Goal: Task Accomplishment & Management: Manage account settings

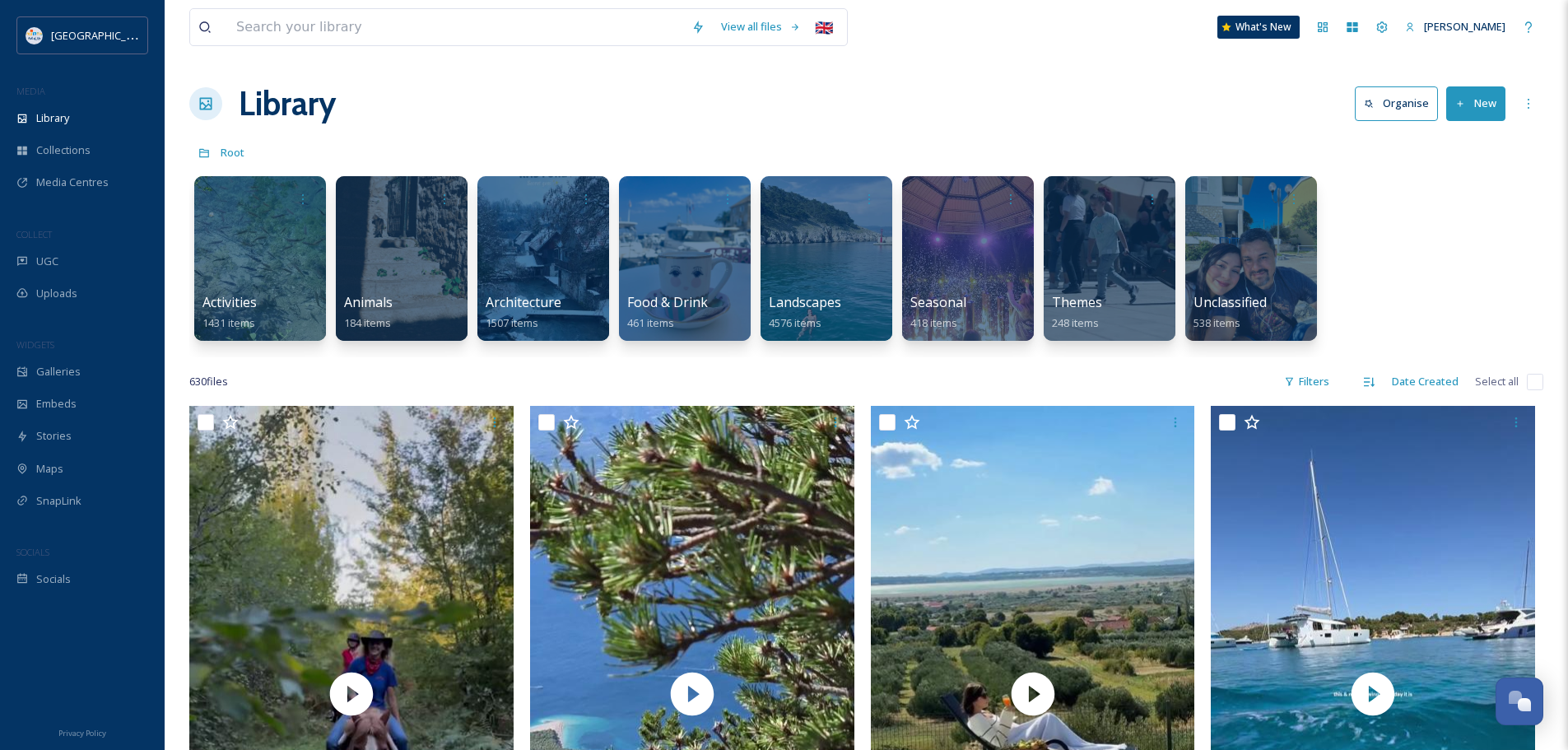
scroll to position [7162, 0]
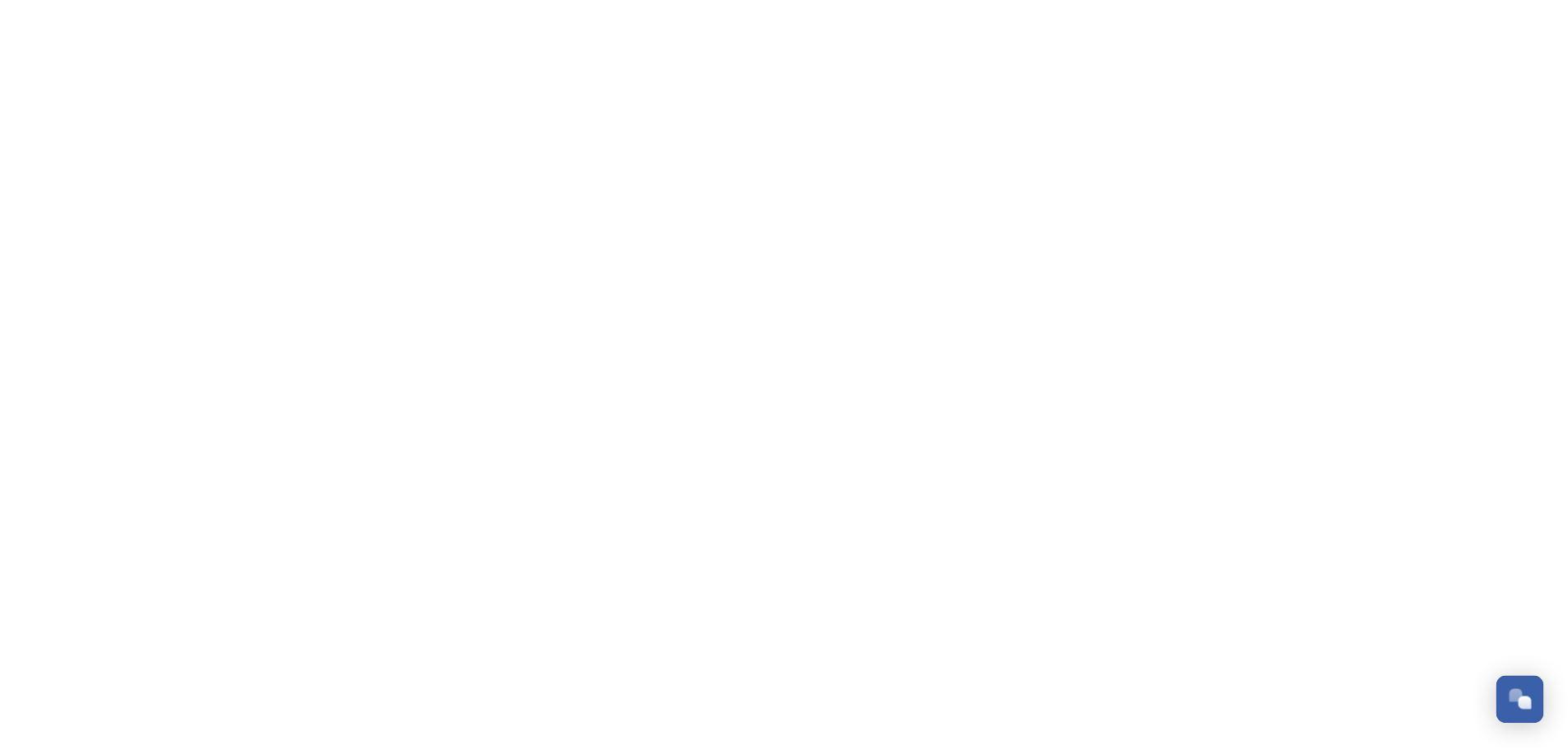
scroll to position [7162, 0]
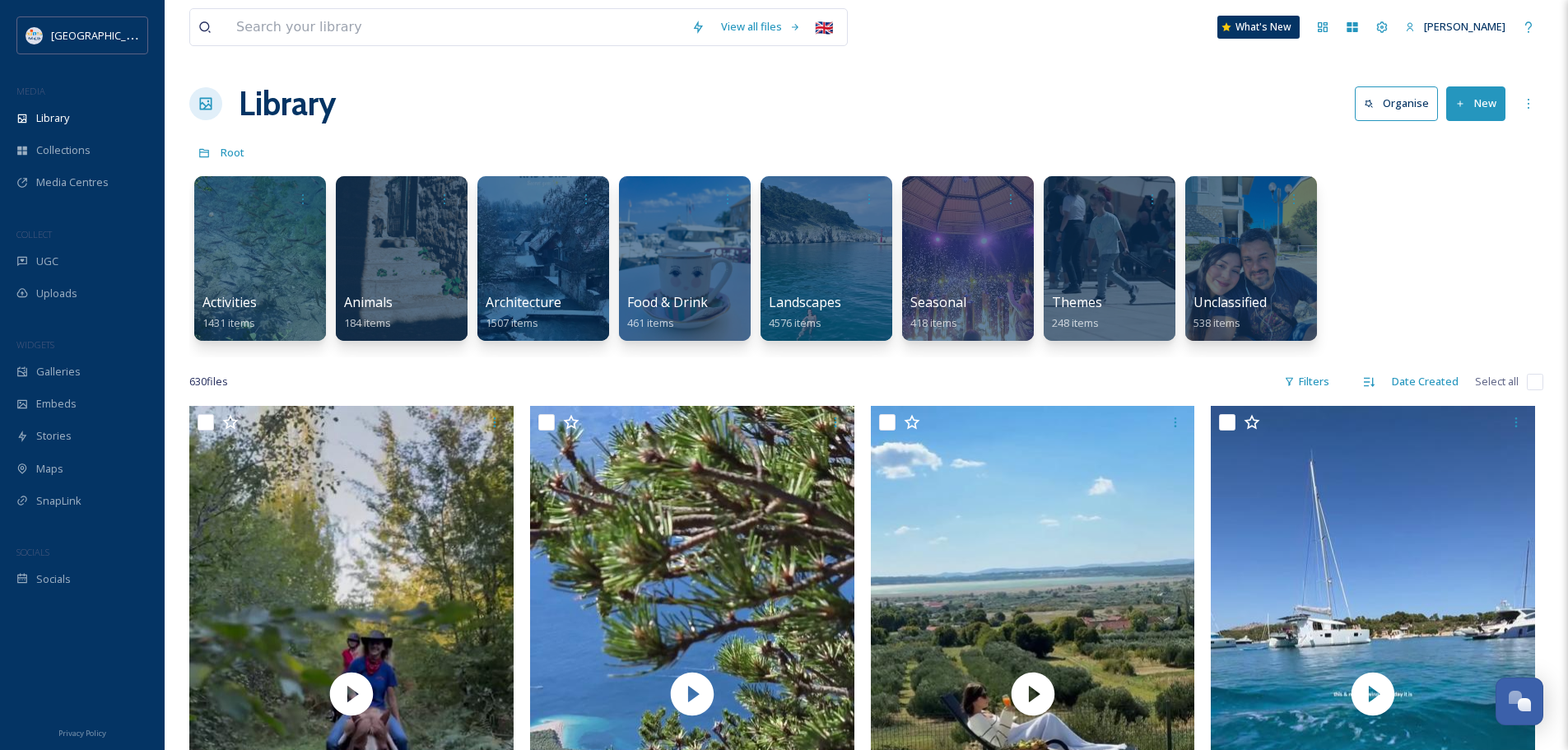
click at [688, 106] on div "Library Organise New" at bounding box center [866, 104] width 1354 height 49
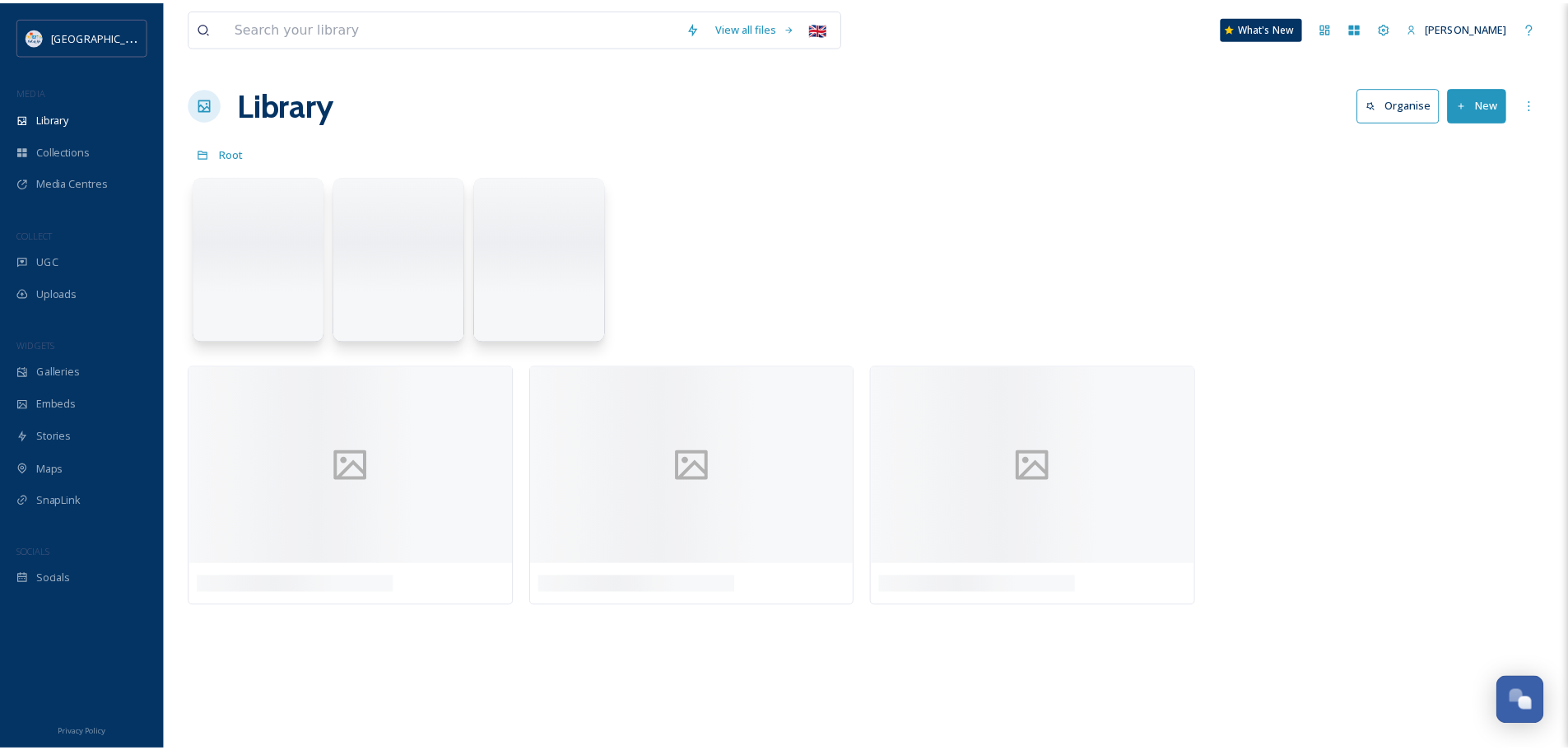
scroll to position [7162, 0]
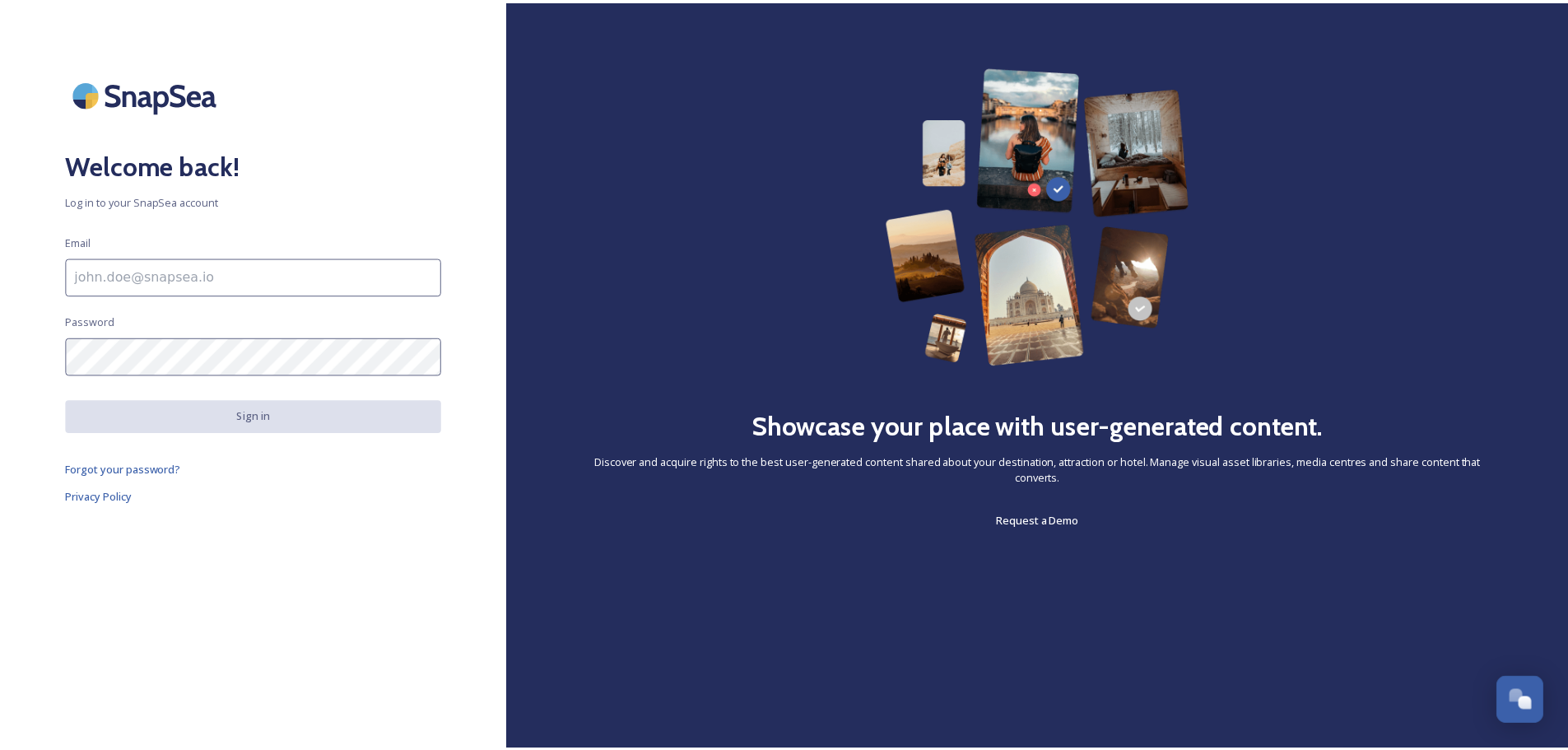
scroll to position [7243, 0]
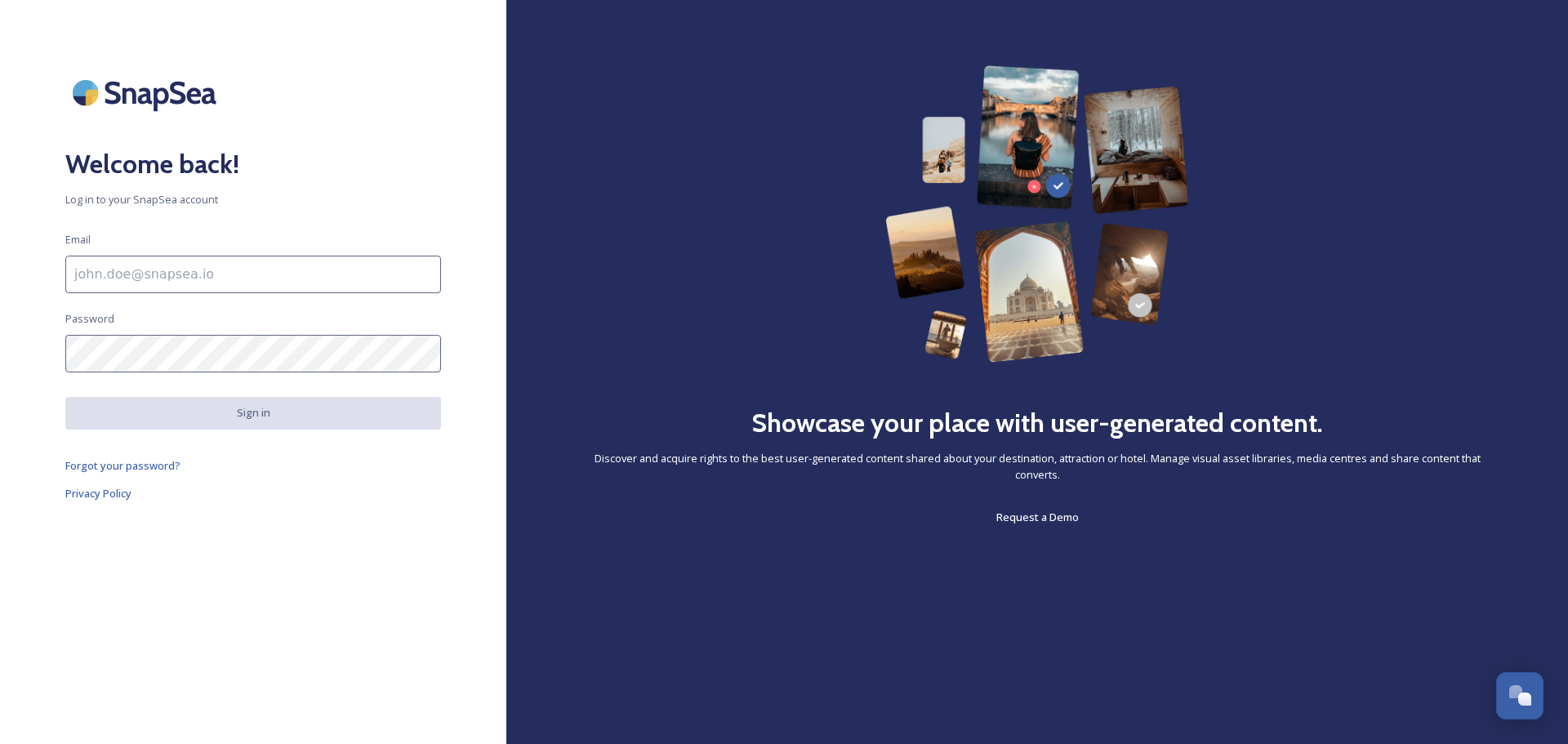
click at [282, 278] on input at bounding box center [253, 275] width 376 height 37
click at [426, 504] on div "Welcome back! Log in to your SnapSea account Email Password Sign in Forgot your…" at bounding box center [253, 372] width 506 height 613
click at [307, 279] on input "To enrich screen reader interactions, please activate Accessibility in Grammarl…" at bounding box center [253, 275] width 376 height 37
type input "Nera.Tomljenovic@htz.hr"
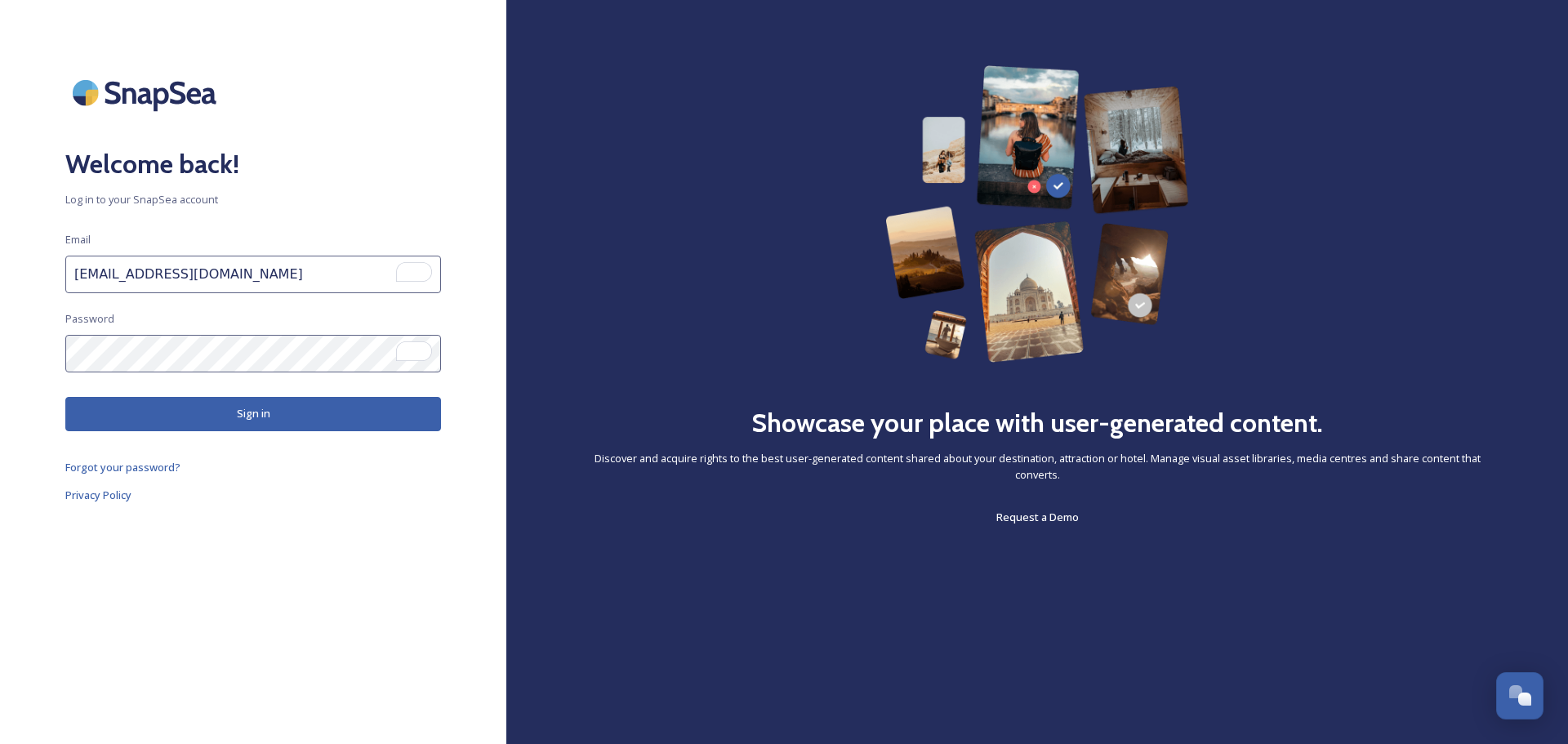
click at [237, 429] on button "Sign in" at bounding box center [253, 414] width 376 height 34
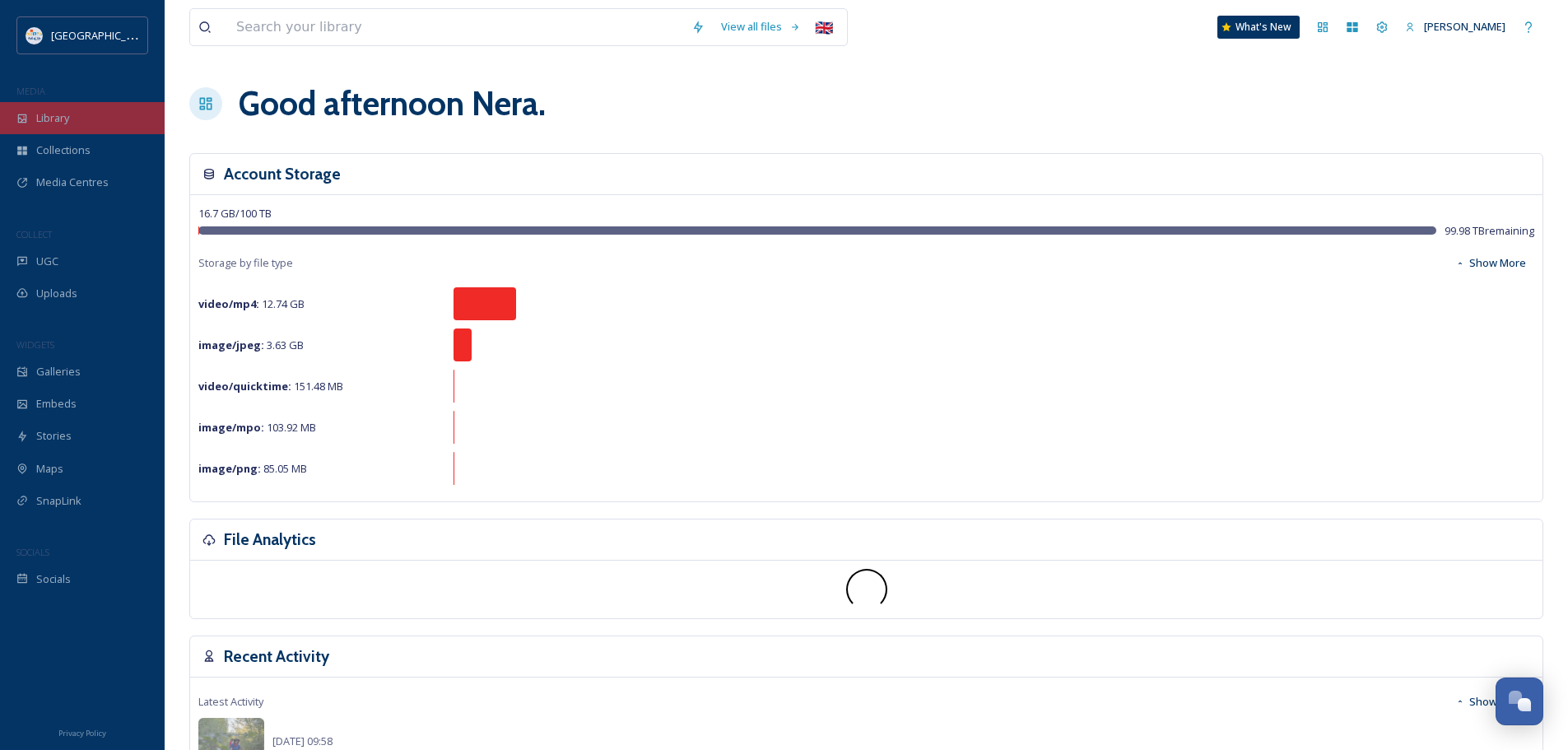
click at [52, 133] on div "Library" at bounding box center [82, 118] width 165 height 32
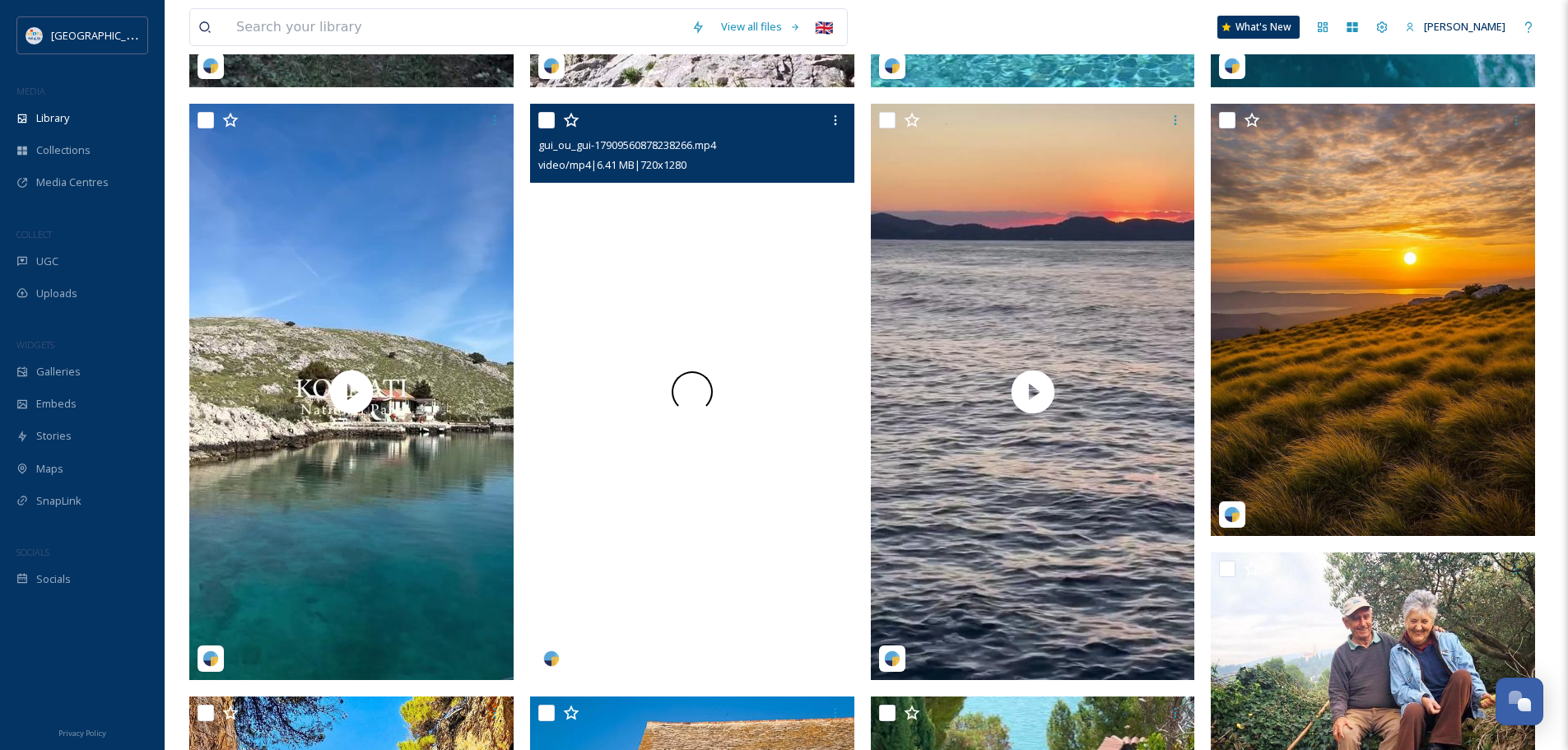
scroll to position [905, 0]
